Goal: Task Accomplishment & Management: Manage account settings

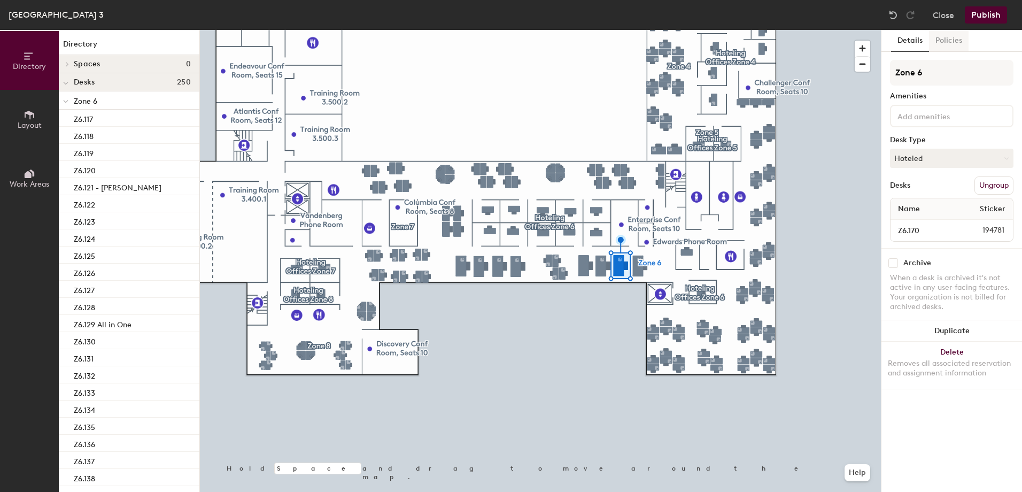
click at [936, 48] on button "Policies" at bounding box center [949, 41] width 40 height 22
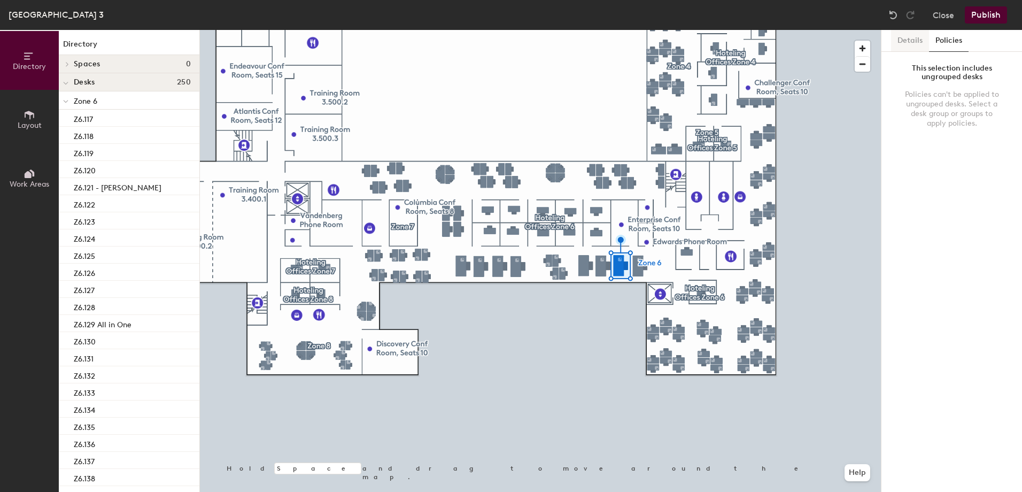
click at [920, 40] on button "Details" at bounding box center [910, 41] width 38 height 22
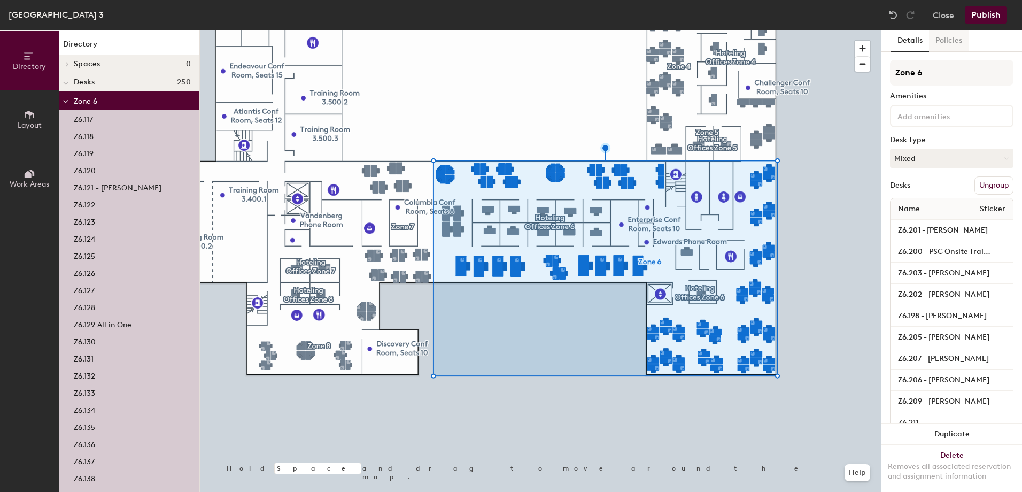
click at [952, 44] on button "Policies" at bounding box center [949, 41] width 40 height 22
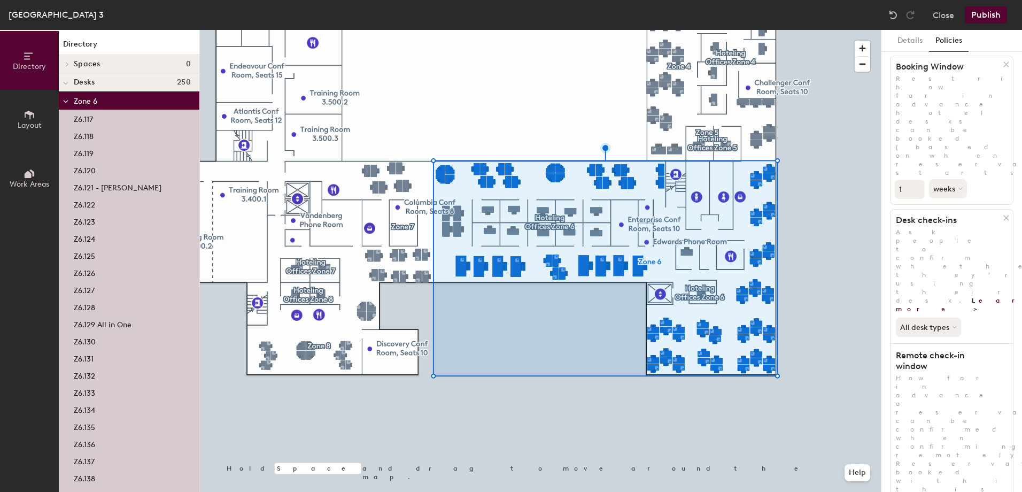
scroll to position [52, 0]
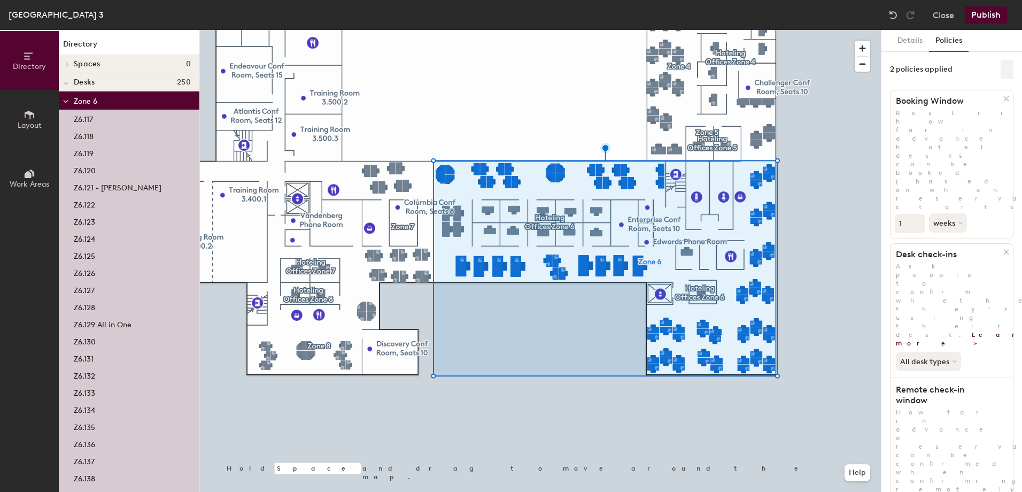
click at [1005, 66] on button at bounding box center [1007, 69] width 13 height 19
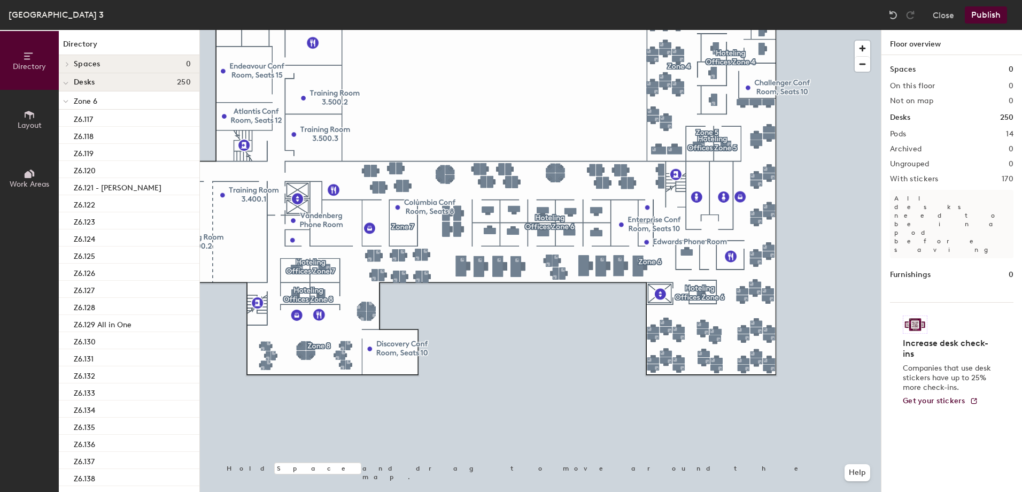
click at [36, 173] on button "Work Areas" at bounding box center [29, 178] width 59 height 59
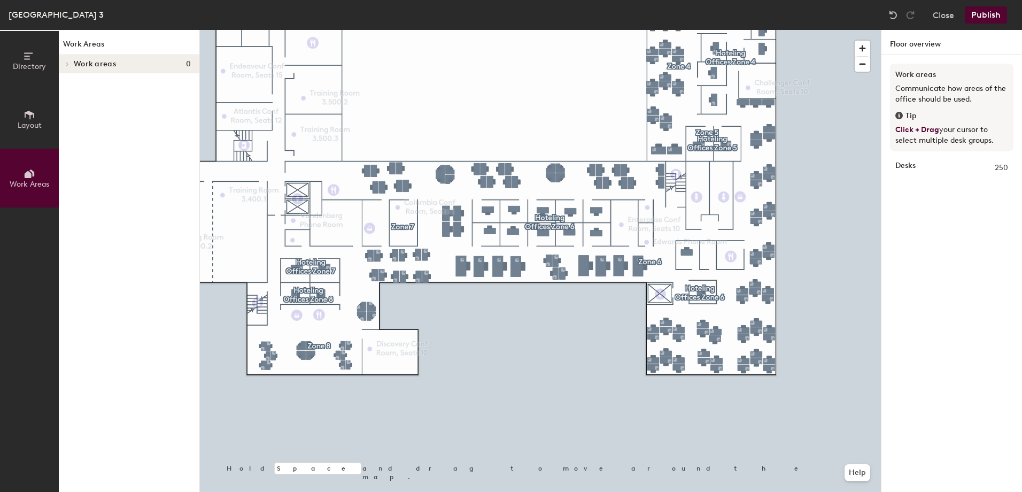
click at [42, 121] on button "Layout" at bounding box center [29, 119] width 59 height 59
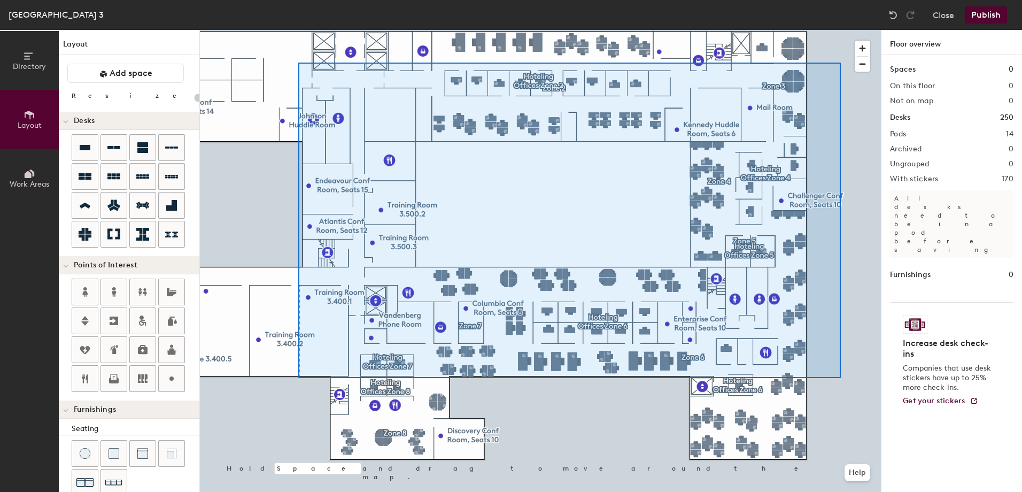
click at [296, 30] on div at bounding box center [540, 30] width 681 height 0
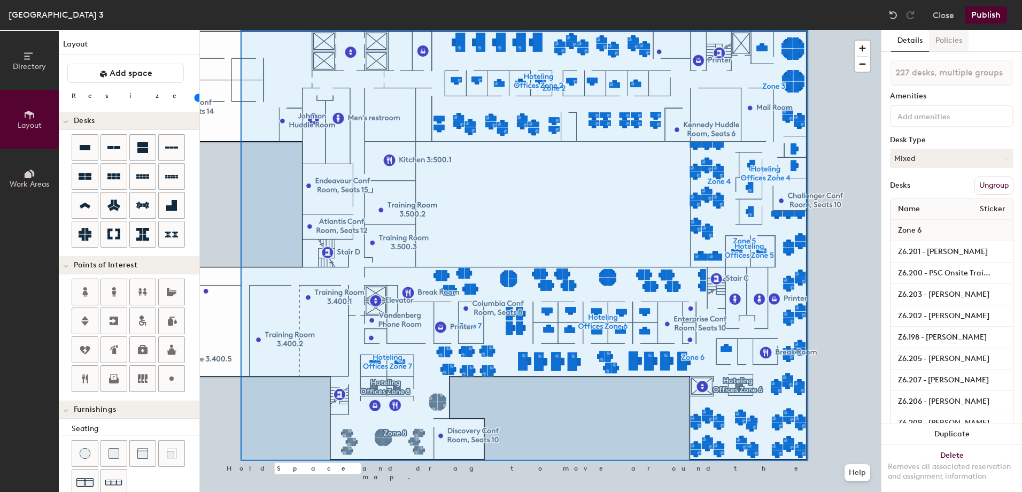
click at [939, 38] on button "Policies" at bounding box center [949, 41] width 40 height 22
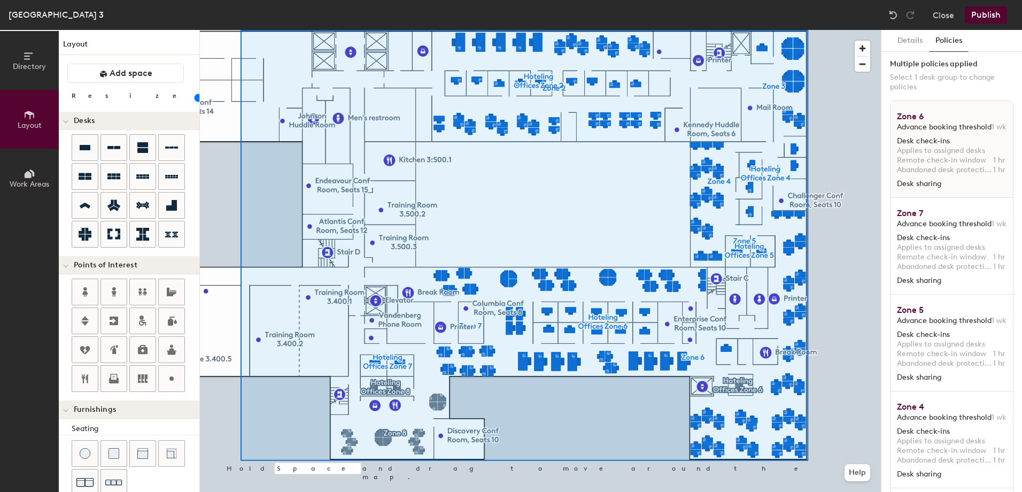
click at [935, 184] on span "Desk sharing" at bounding box center [944, 184] width 95 height 10
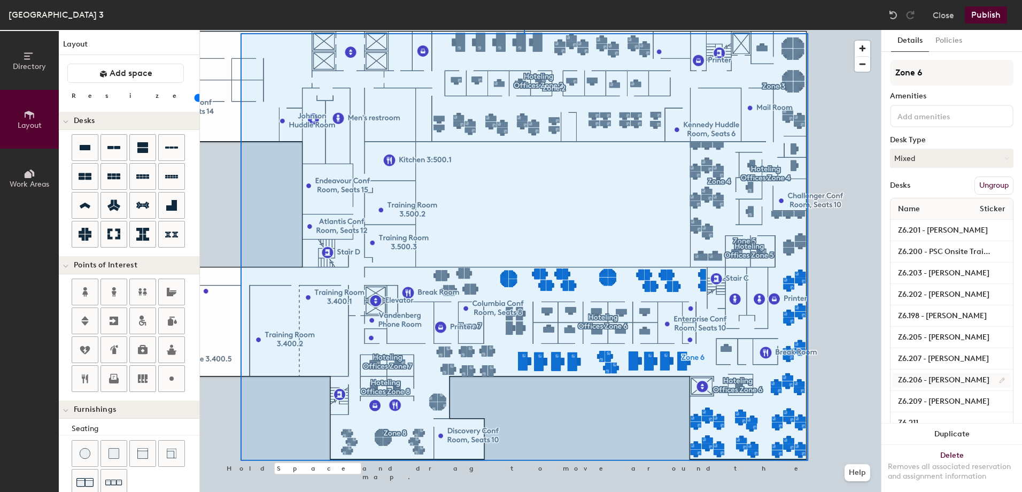
type input "20"
click at [950, 44] on button "Policies" at bounding box center [949, 41] width 40 height 22
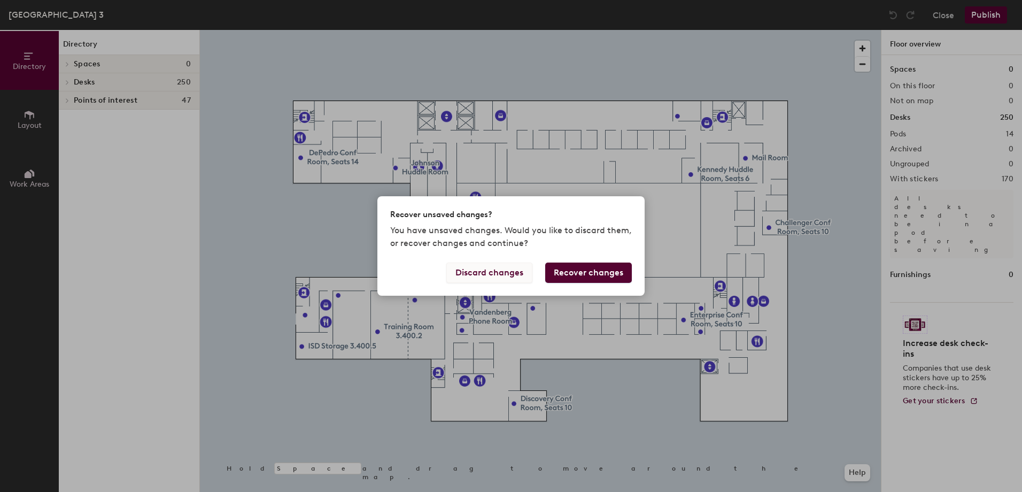
click at [500, 269] on button "Discard changes" at bounding box center [489, 272] width 86 height 20
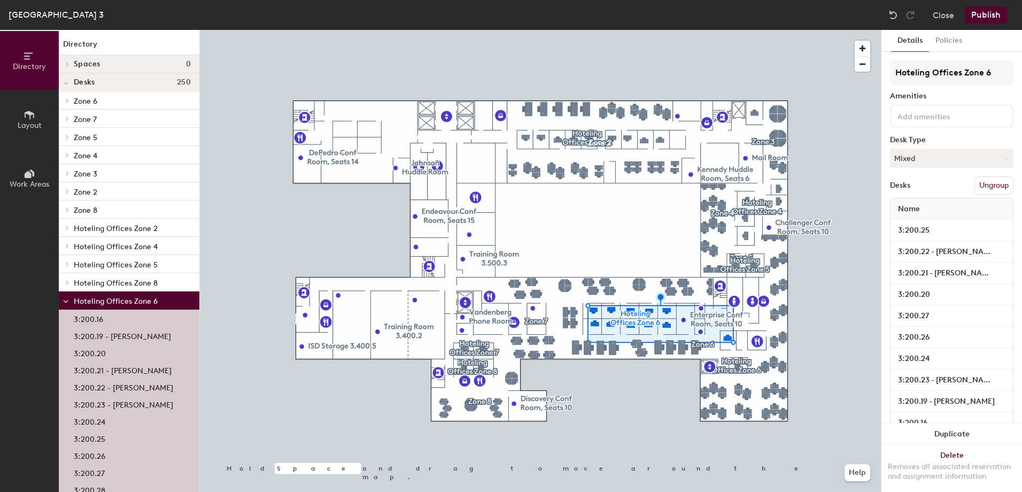
scroll to position [69, 0]
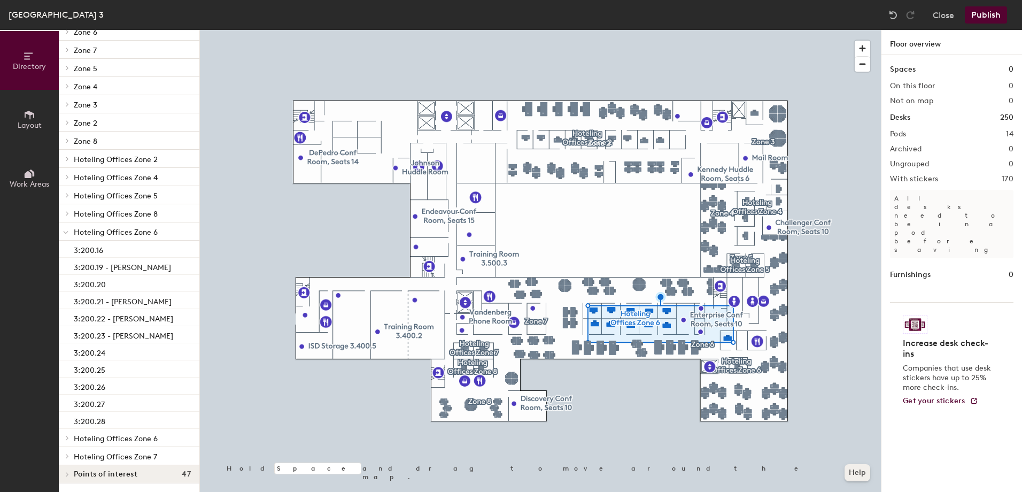
click at [853, 473] on button "Help" at bounding box center [858, 472] width 26 height 17
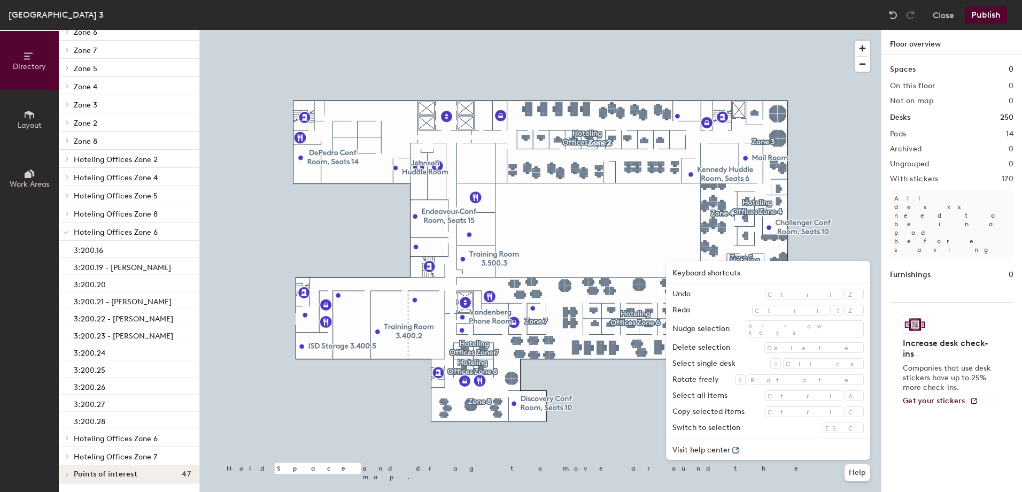
click at [668, 30] on div at bounding box center [540, 30] width 681 height 0
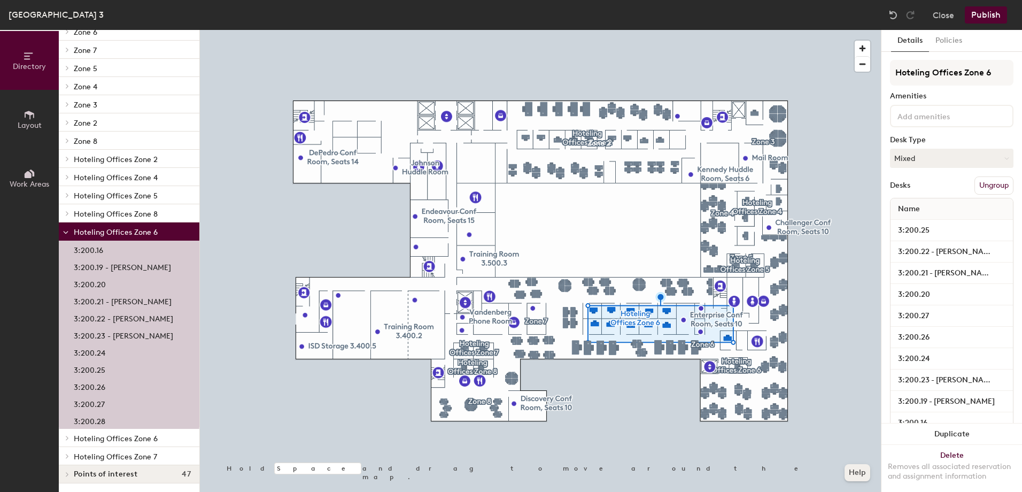
click at [855, 467] on button "Help" at bounding box center [858, 472] width 26 height 17
click at [35, 126] on span "Layout" at bounding box center [30, 125] width 24 height 9
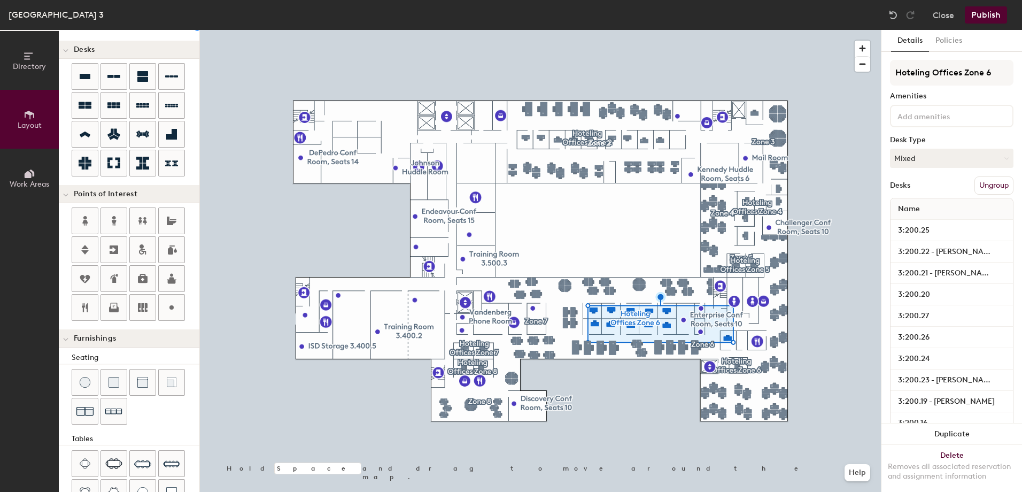
scroll to position [0, 0]
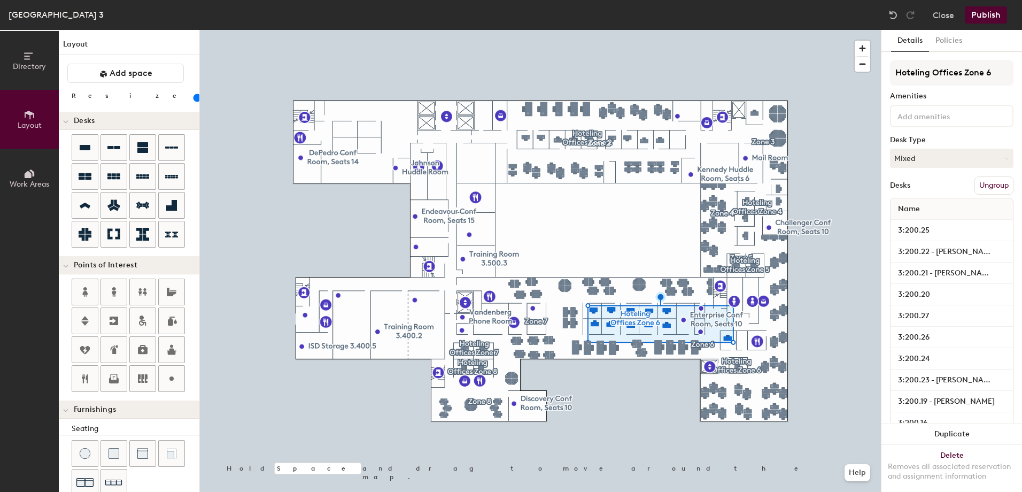
click at [20, 176] on button "Work Areas" at bounding box center [29, 178] width 59 height 59
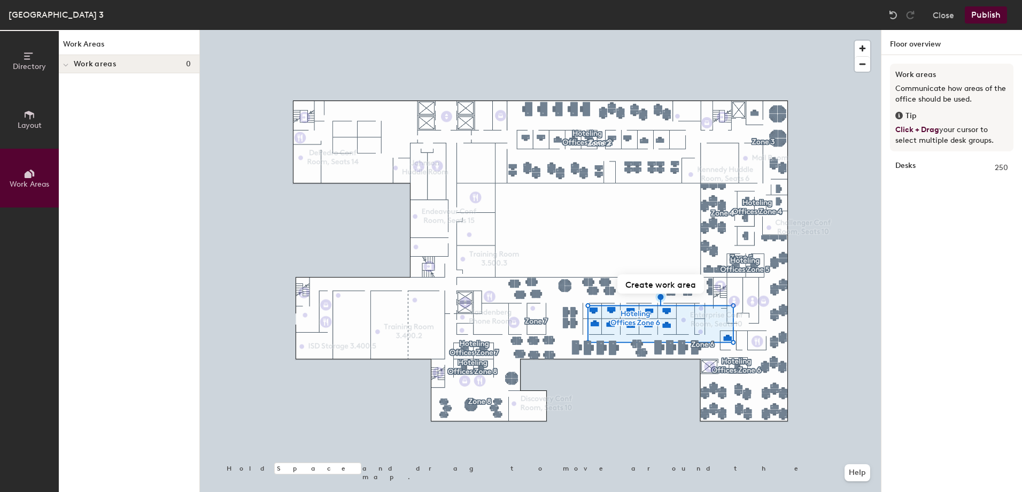
click at [22, 144] on button "Layout" at bounding box center [29, 119] width 59 height 59
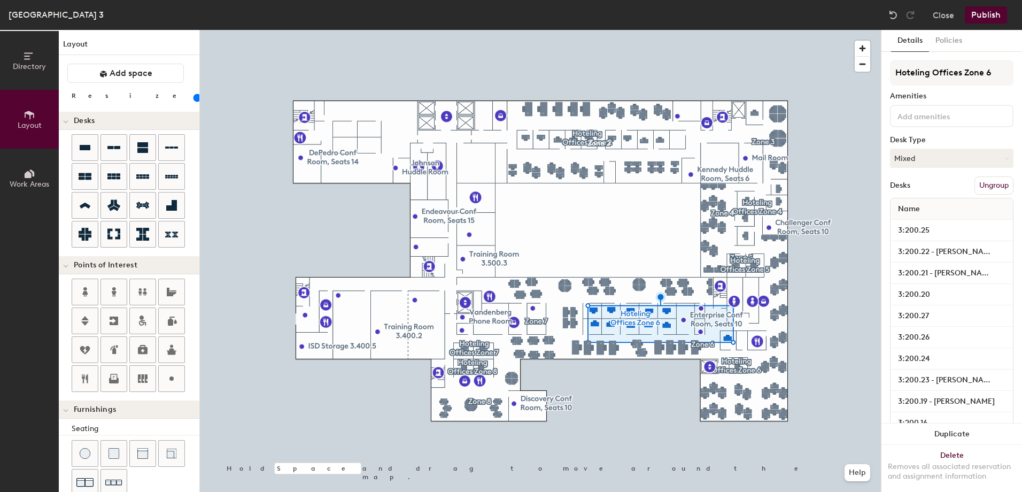
click at [22, 196] on button "Work Areas" at bounding box center [29, 178] width 59 height 59
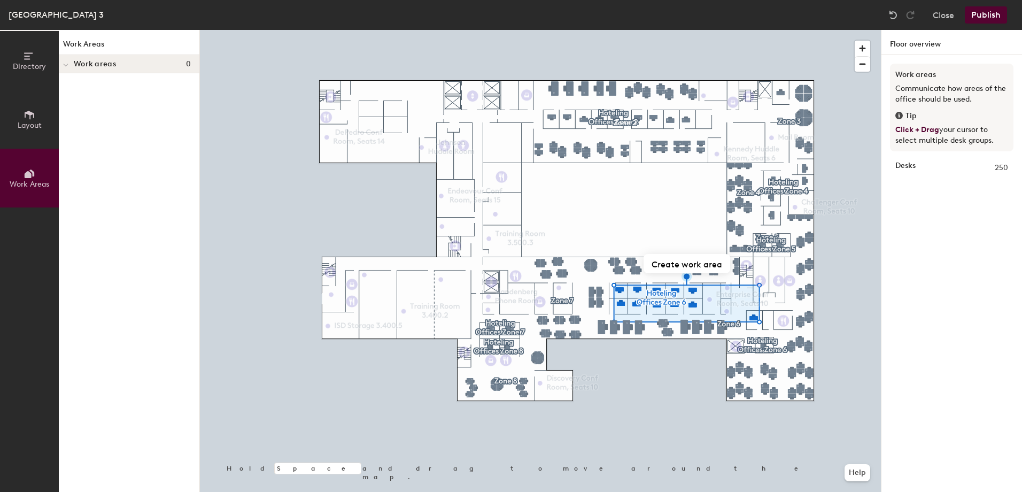
click at [47, 57] on button "Directory" at bounding box center [29, 60] width 59 height 59
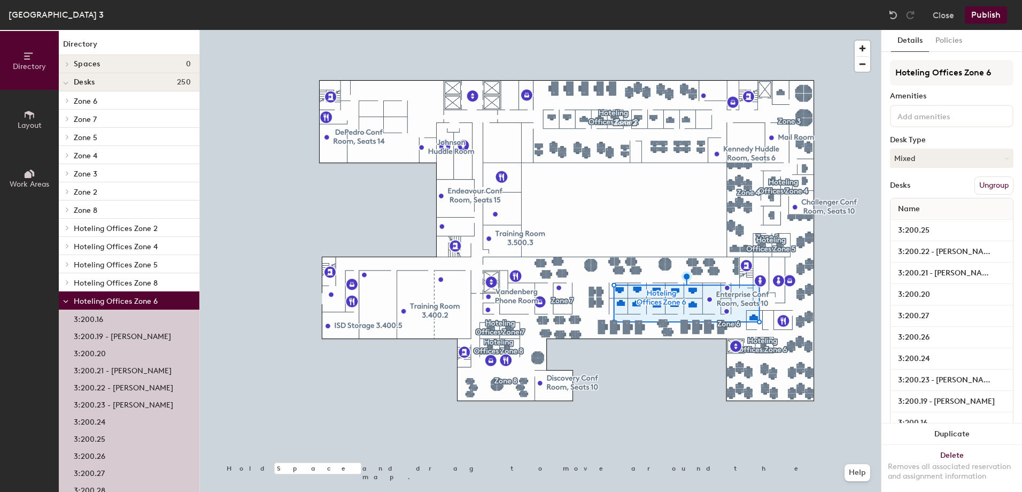
click at [115, 70] on div "Spaces 0" at bounding box center [129, 64] width 141 height 18
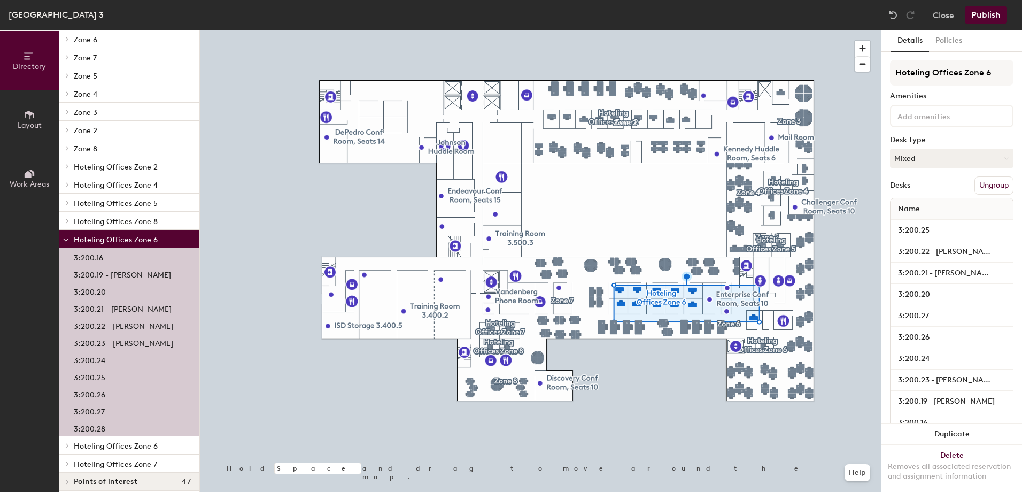
scroll to position [69, 0]
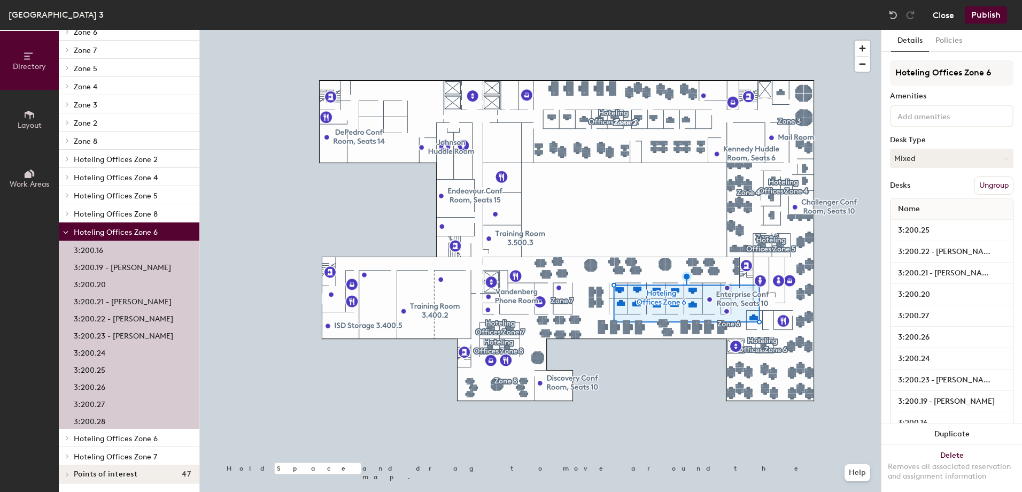
click at [939, 16] on button "Close" at bounding box center [943, 14] width 21 height 17
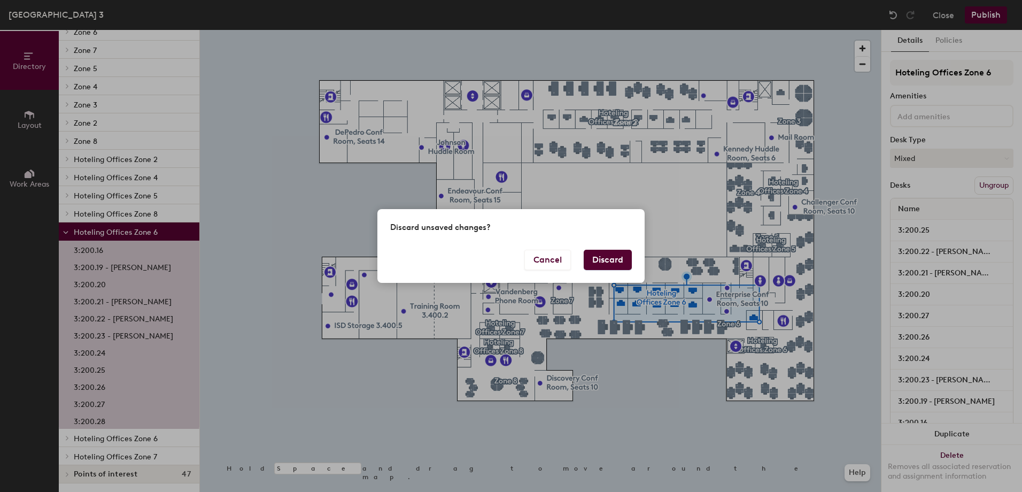
click at [589, 257] on button "Discard" at bounding box center [608, 260] width 48 height 20
